Goal: Find specific page/section

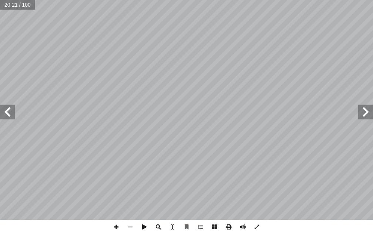
click at [371, 113] on span at bounding box center [365, 112] width 15 height 15
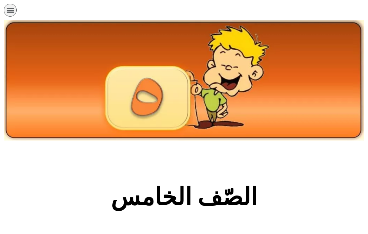
click at [256, 153] on section "الصّف الخامس" at bounding box center [184, 201] width 368 height 113
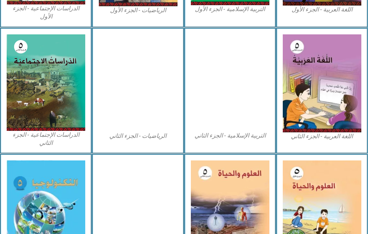
scroll to position [385, 0]
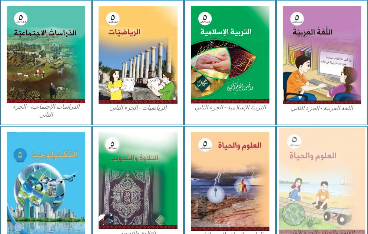
click at [297, 157] on img at bounding box center [321, 181] width 86 height 106
click at [338, 179] on img at bounding box center [321, 181] width 86 height 106
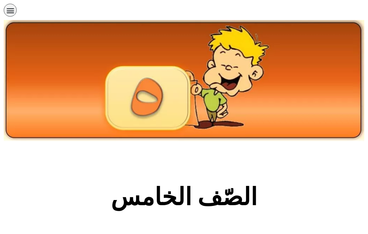
scroll to position [385, 0]
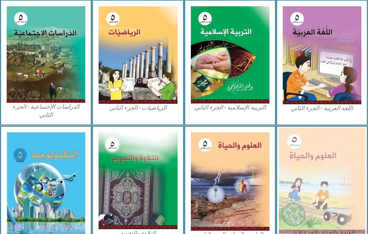
click at [313, 174] on img at bounding box center [321, 181] width 86 height 106
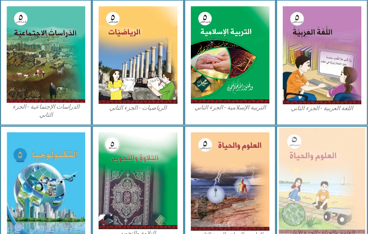
click at [313, 174] on img at bounding box center [321, 181] width 86 height 106
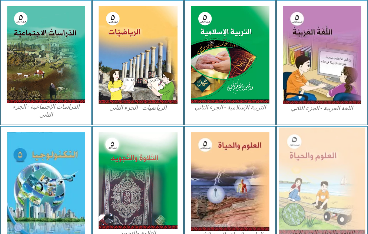
click at [313, 174] on img at bounding box center [321, 181] width 86 height 106
click at [299, 171] on img at bounding box center [321, 181] width 86 height 106
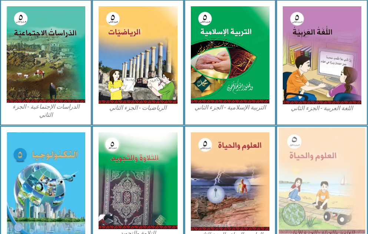
click at [284, 183] on img at bounding box center [321, 181] width 86 height 106
click at [308, 184] on img at bounding box center [321, 181] width 86 height 106
click at [312, 182] on img at bounding box center [321, 181] width 86 height 106
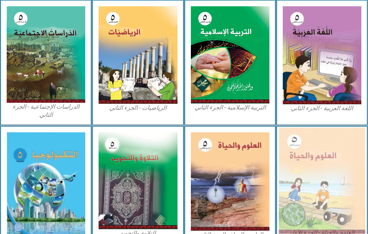
click at [312, 182] on img at bounding box center [321, 181] width 86 height 106
click at [328, 151] on img at bounding box center [321, 181] width 86 height 106
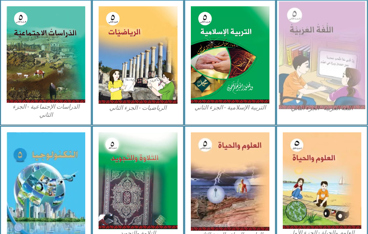
drag, startPoint x: 328, startPoint y: 151, endPoint x: 318, endPoint y: 49, distance: 101.9
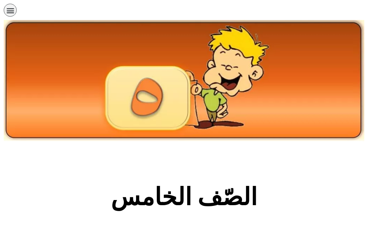
scroll to position [385, 0]
